Goal: Task Accomplishment & Management: Use online tool/utility

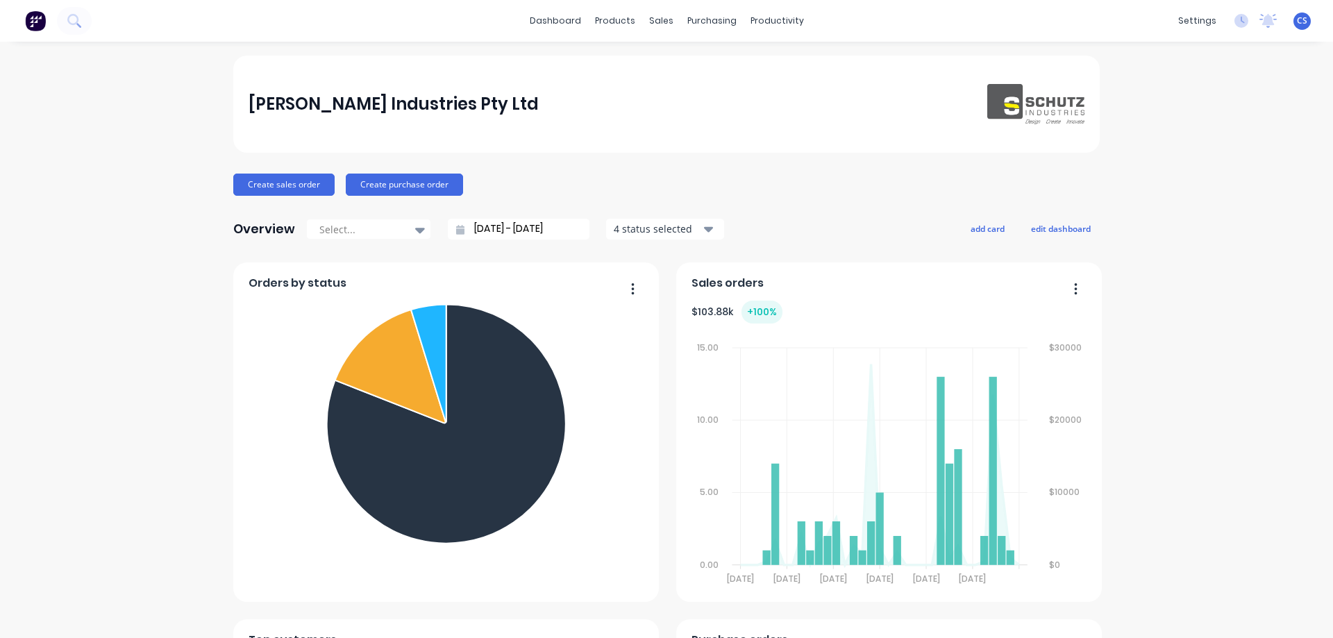
click at [1294, 28] on div "[PERSON_NAME] Industries Pty Ltd [PERSON_NAME] Administrator Profile Sign out" at bounding box center [1302, 20] width 17 height 17
click at [1297, 22] on span "CS" at bounding box center [1302, 21] width 10 height 12
click at [1184, 185] on button "Sign out" at bounding box center [1216, 174] width 184 height 28
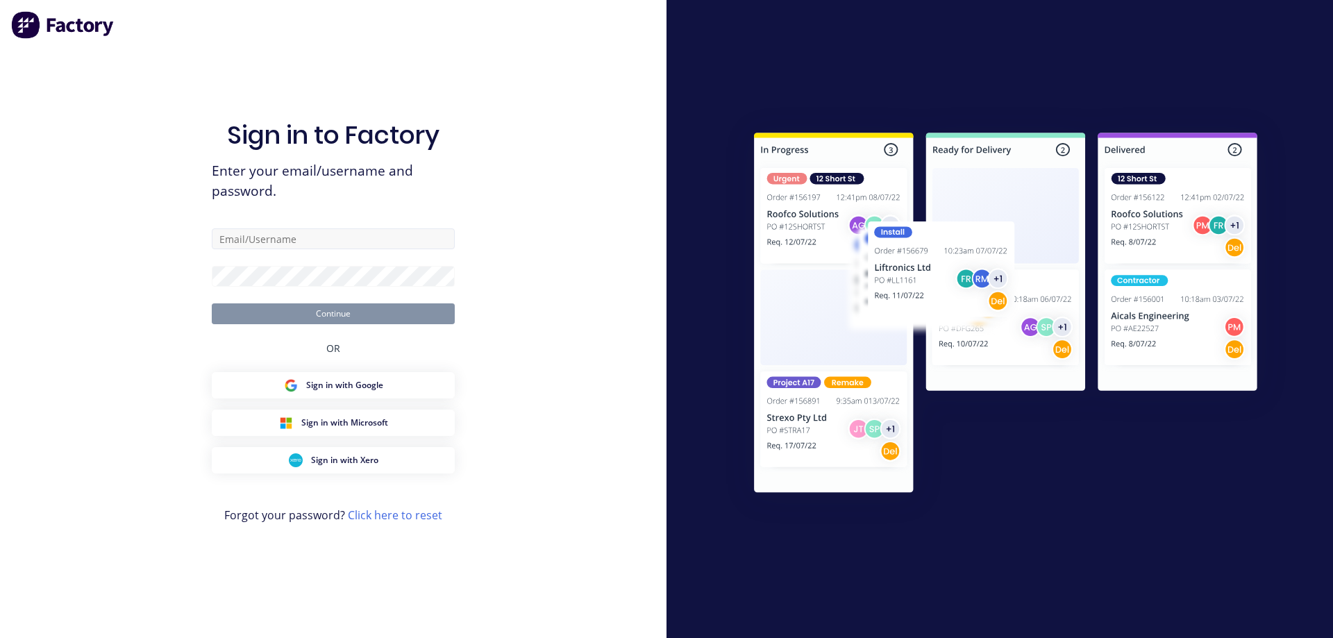
type input "[EMAIL_ADDRESS][DOMAIN_NAME]"
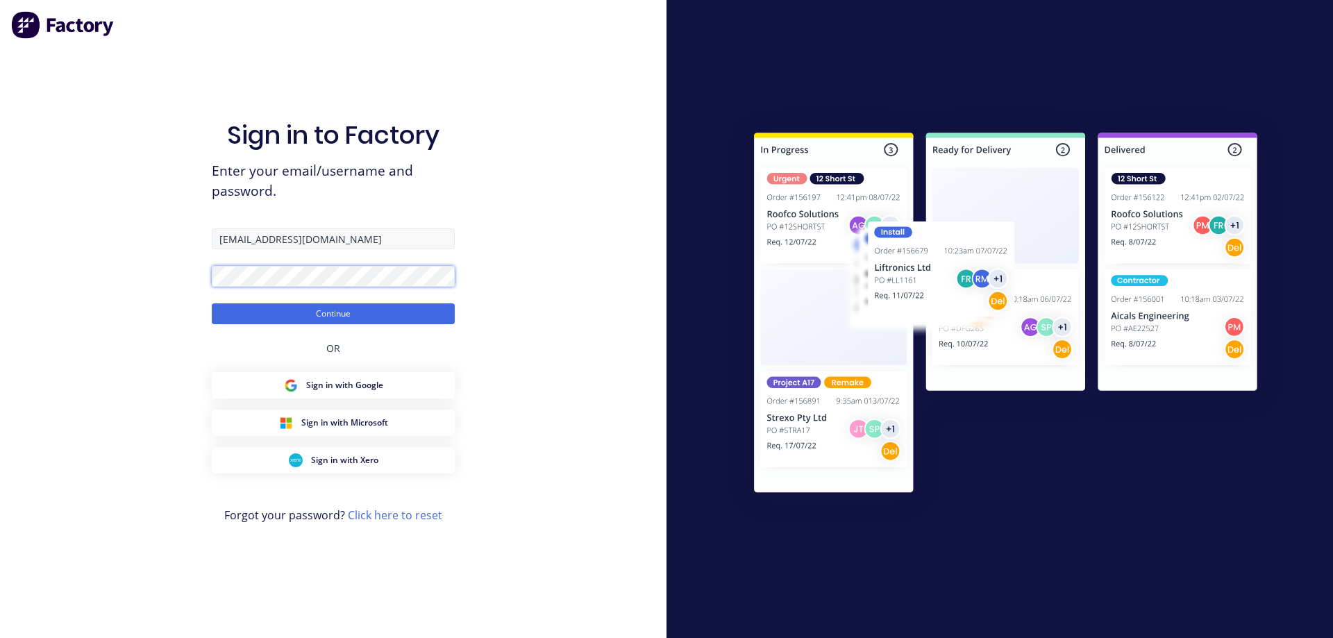
click at [212, 303] on button "Continue" at bounding box center [333, 313] width 243 height 21
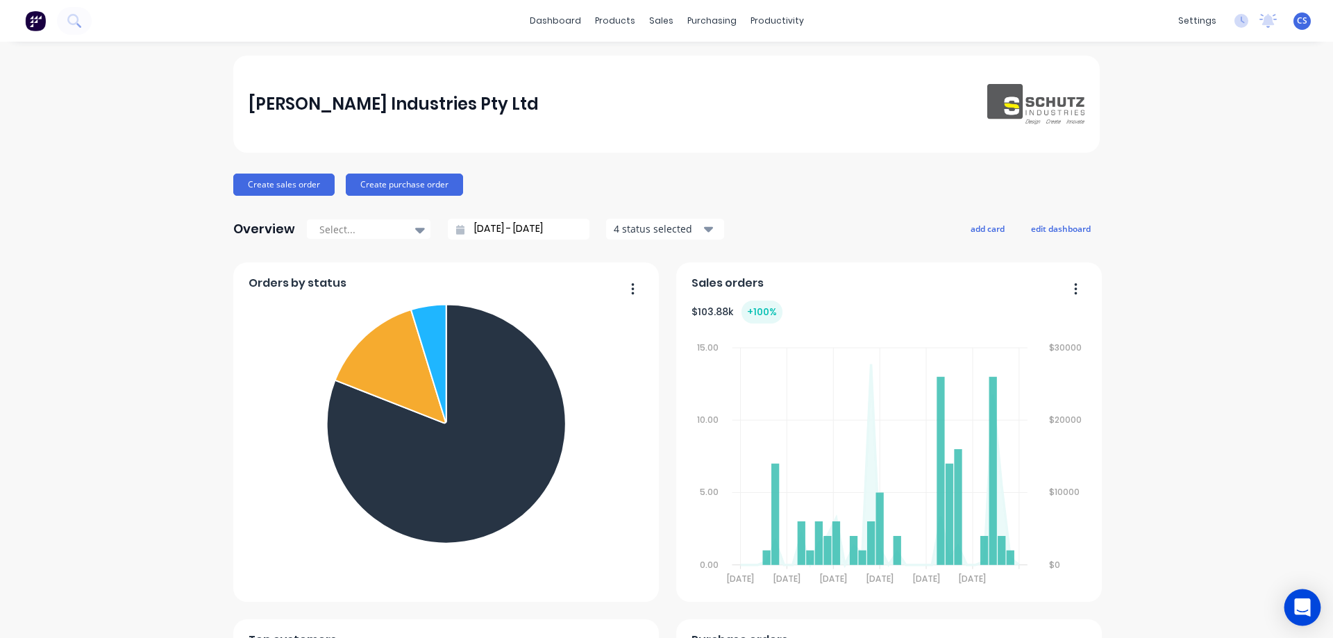
click at [1297, 602] on icon "Open Intercom Messenger" at bounding box center [1302, 608] width 16 height 18
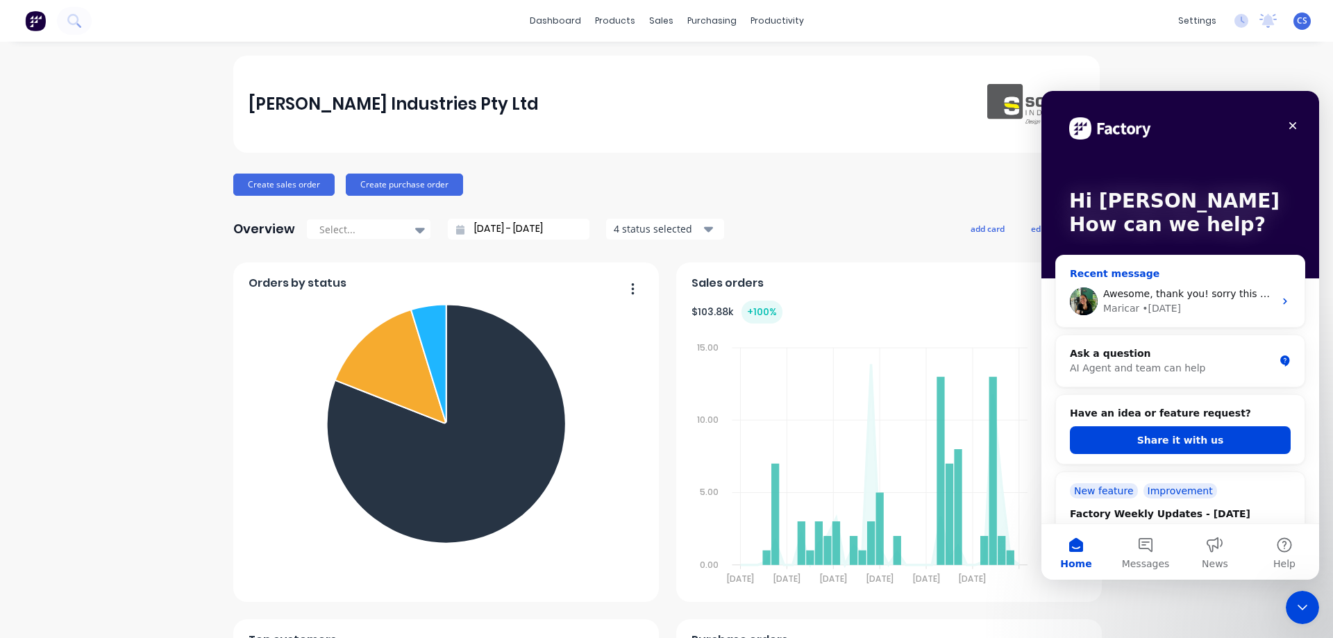
click at [1208, 310] on div "Maricar • 1d ago" at bounding box center [1188, 308] width 171 height 15
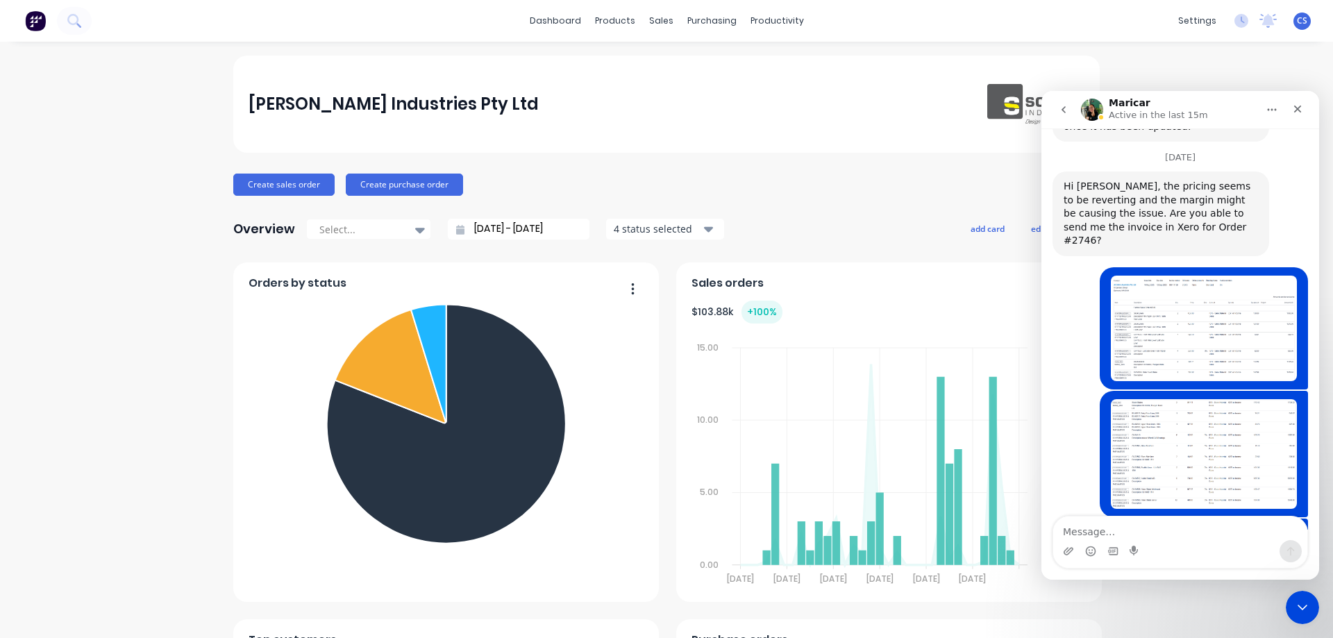
scroll to position [4666, 0]
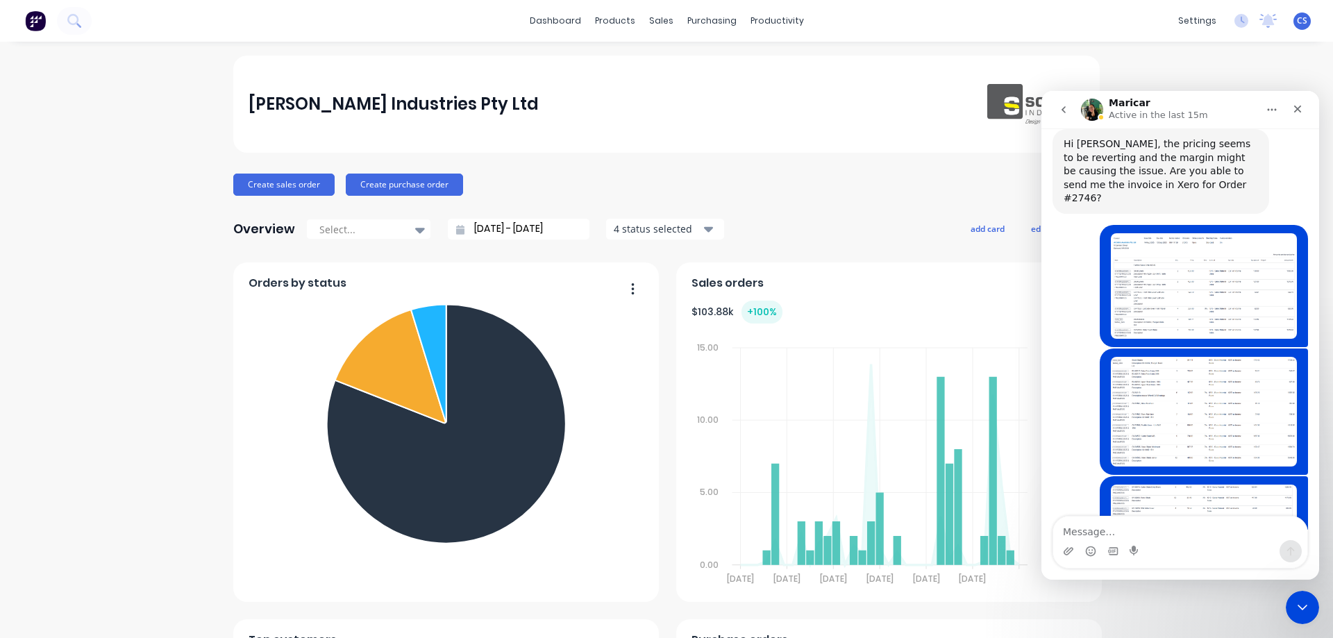
click at [0, 292] on div "Schutz Industries Pty Ltd Create sales order Create purchase order Overview Sel…" at bounding box center [666, 597] width 1333 height 1082
click at [180, 349] on div "Schutz Industries Pty Ltd Create sales order Create purchase order Overview Sel…" at bounding box center [666, 597] width 1333 height 1082
